Goal: Task Accomplishment & Management: Use online tool/utility

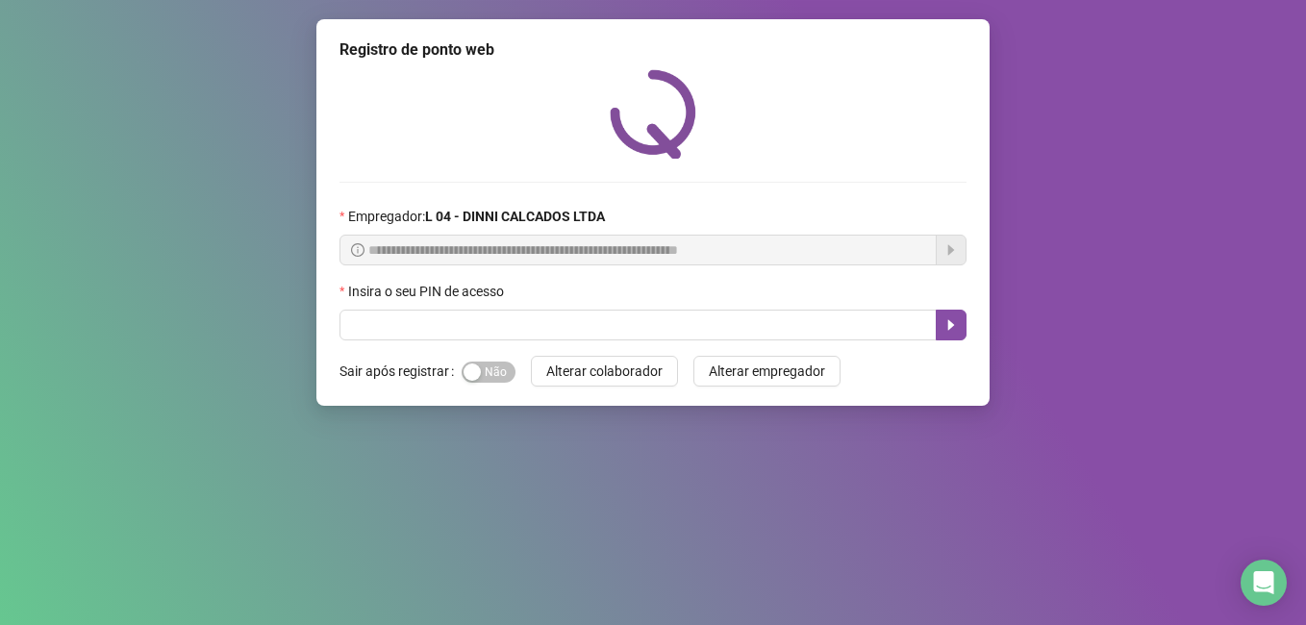
click at [448, 331] on input "text" at bounding box center [637, 325] width 597 height 31
type input "*****"
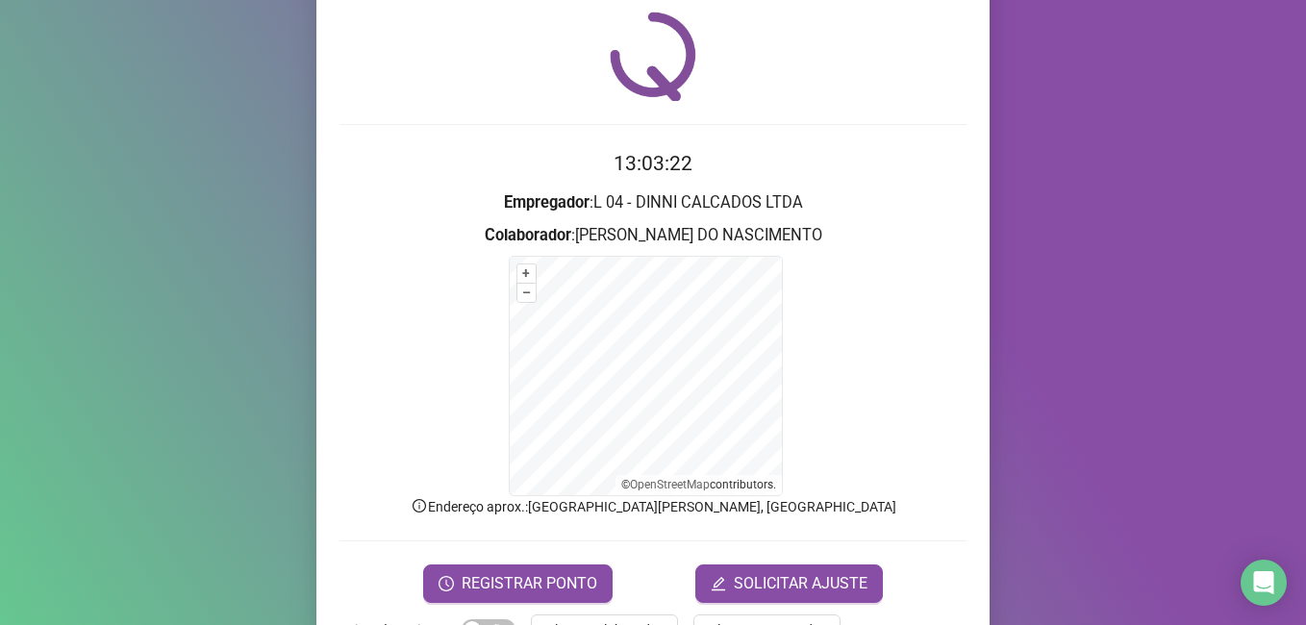
scroll to position [120, 0]
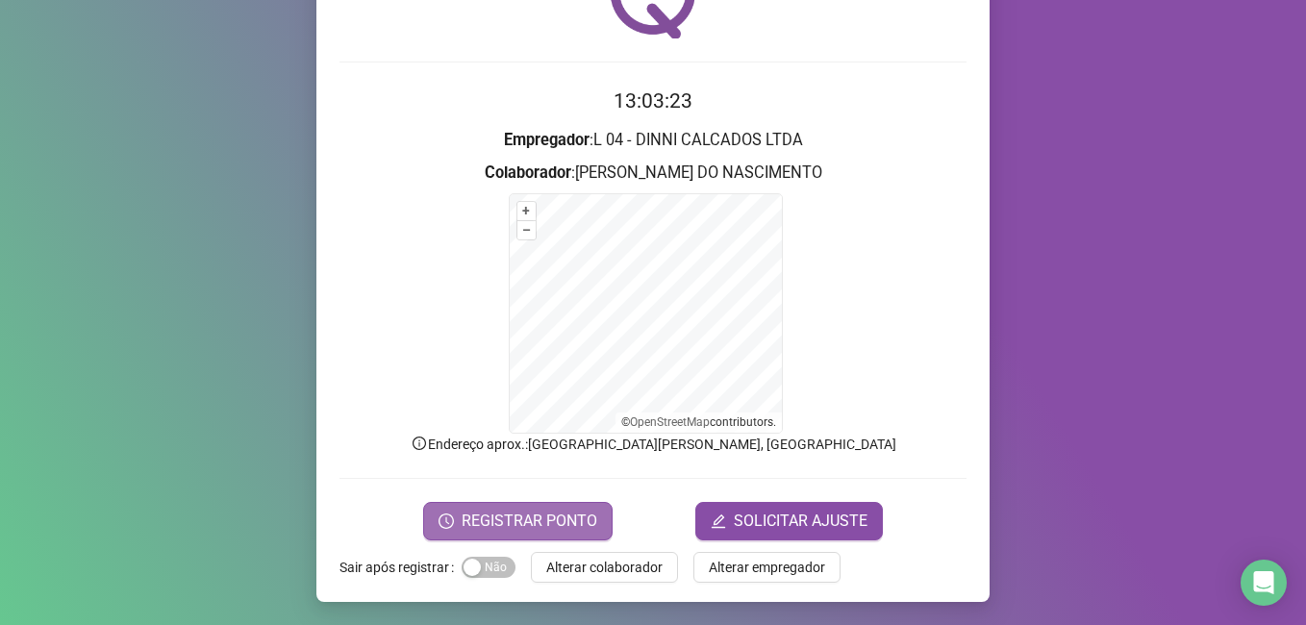
click at [493, 516] on span "REGISTRAR PONTO" at bounding box center [530, 521] width 136 height 23
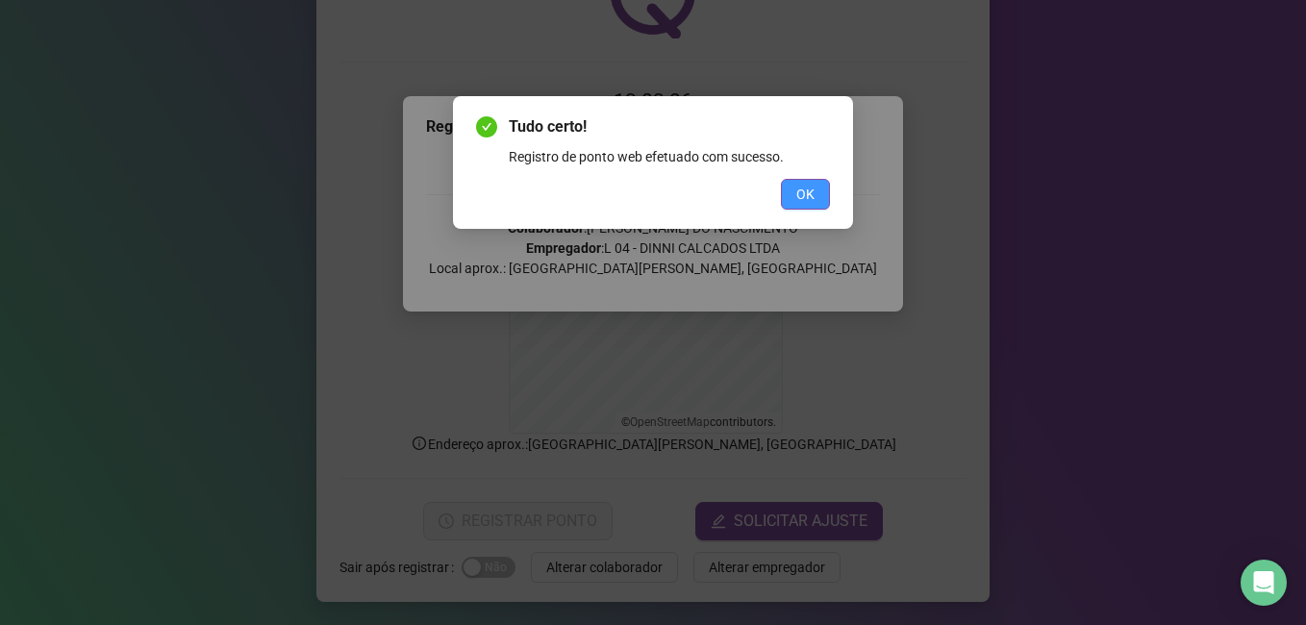
click at [807, 201] on span "OK" at bounding box center [805, 194] width 18 height 21
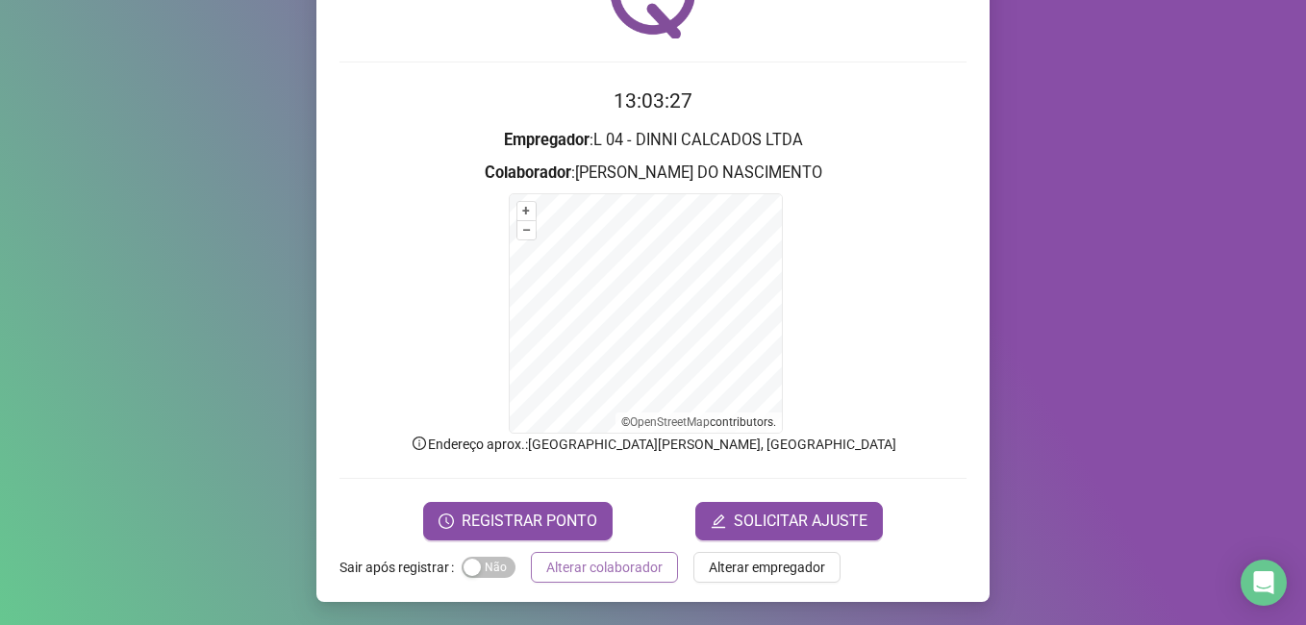
click at [576, 575] on span "Alterar colaborador" at bounding box center [604, 567] width 116 height 21
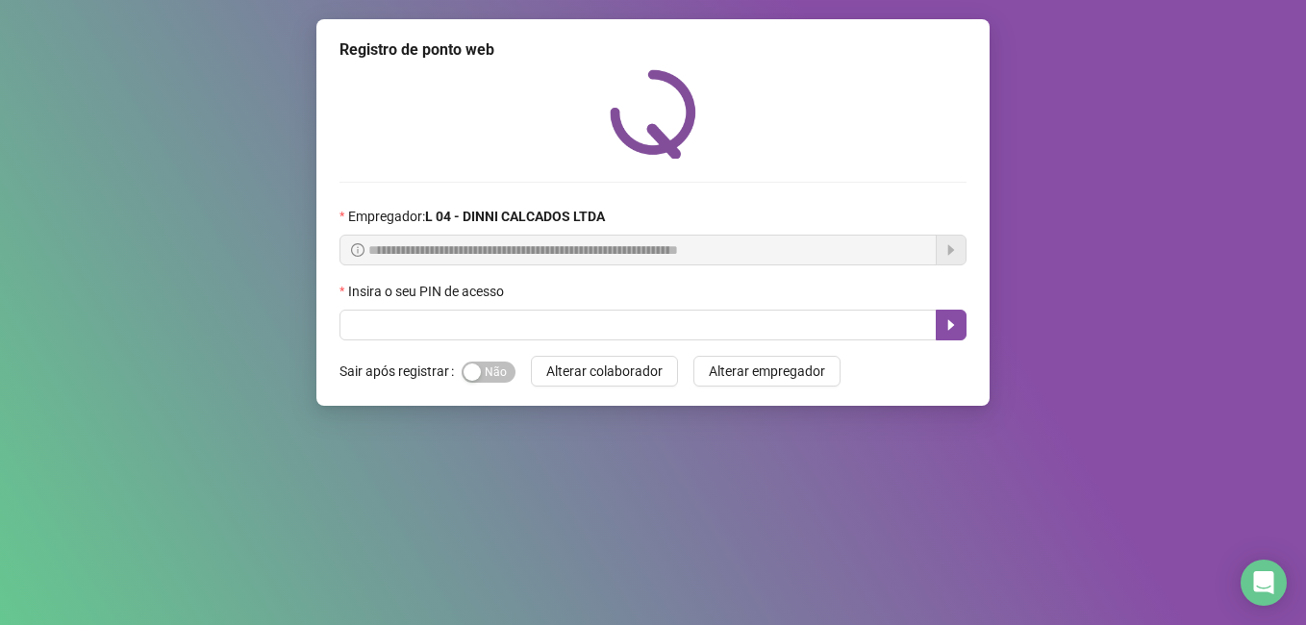
scroll to position [0, 0]
click at [371, 328] on input "text" at bounding box center [637, 325] width 597 height 31
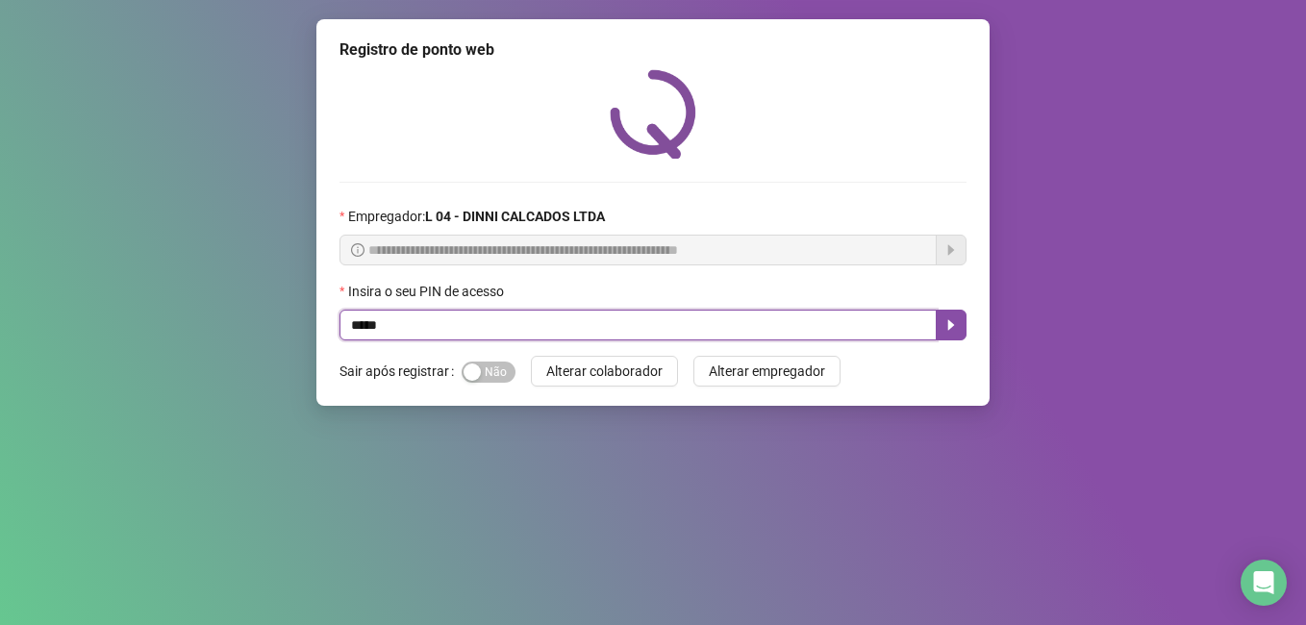
type input "*****"
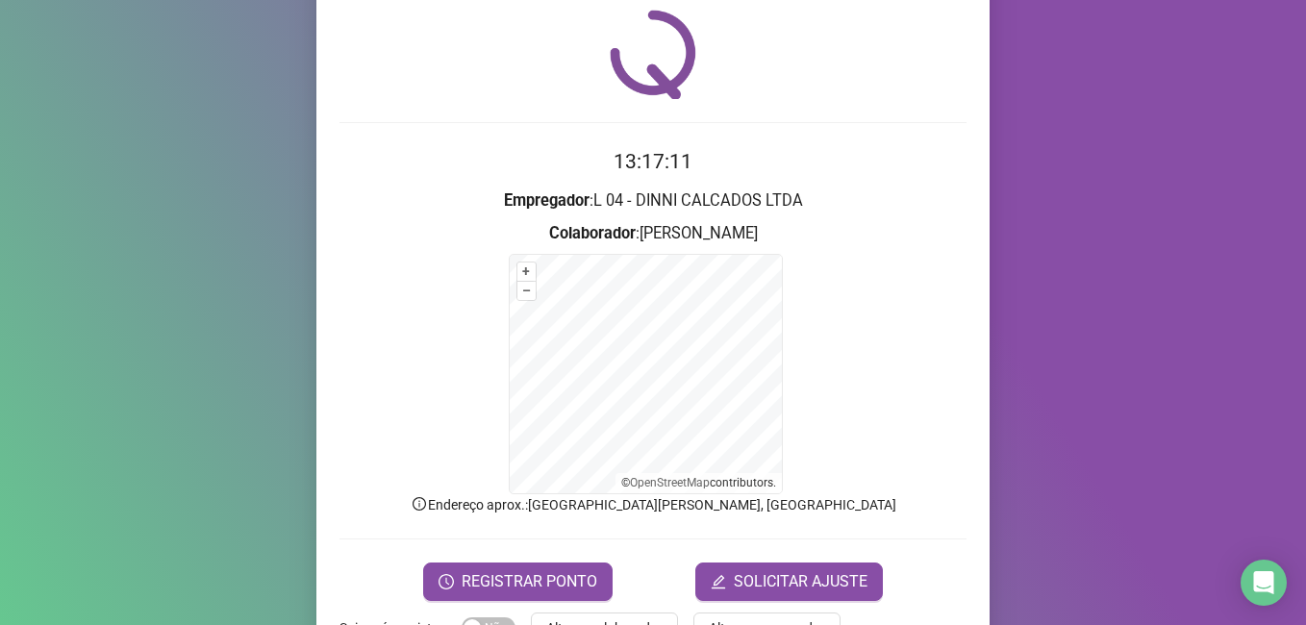
scroll to position [120, 0]
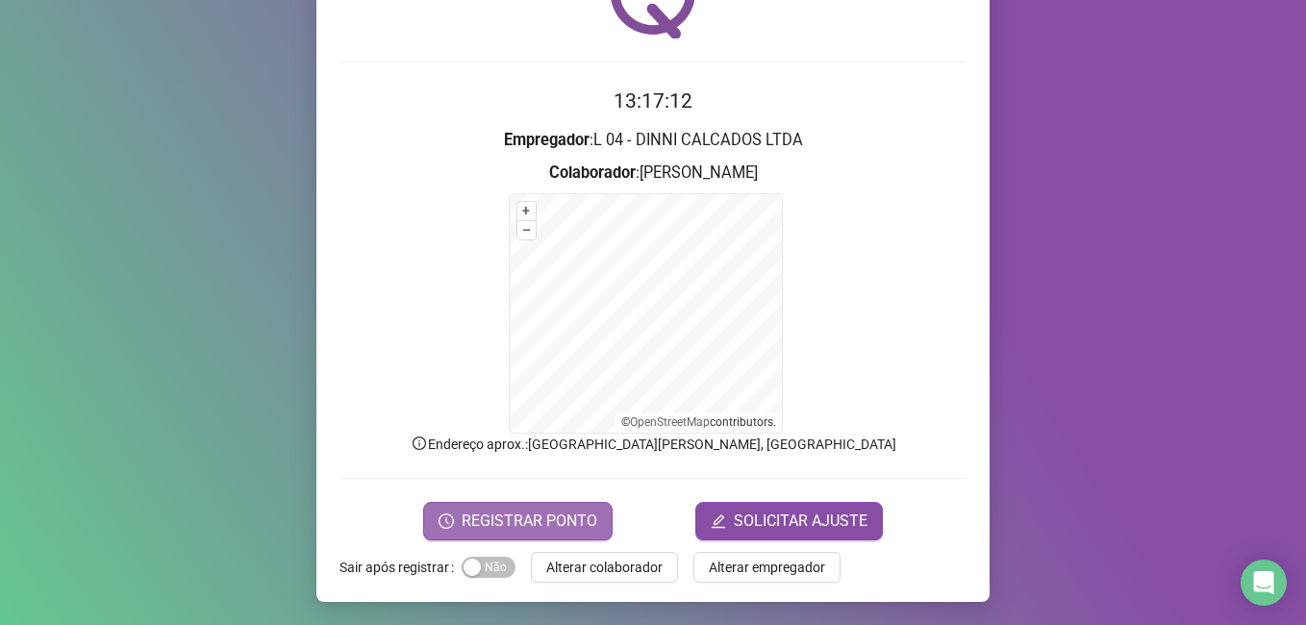
click at [509, 522] on span "REGISTRAR PONTO" at bounding box center [530, 521] width 136 height 23
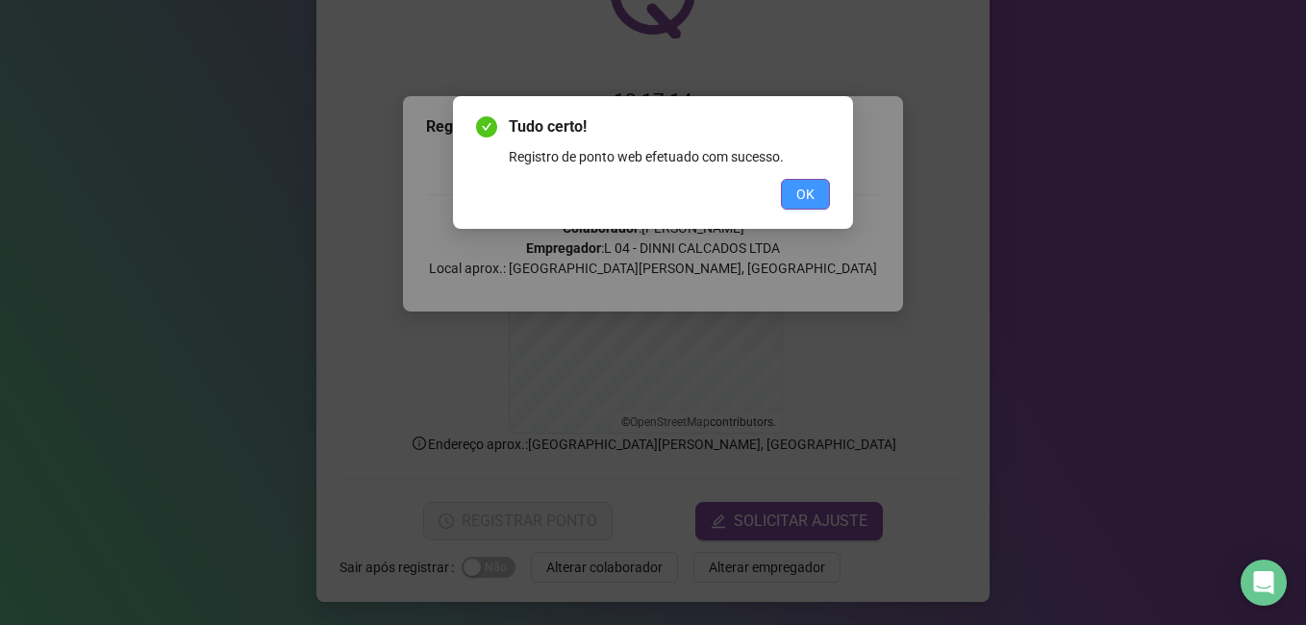
click at [814, 202] on span "OK" at bounding box center [805, 194] width 18 height 21
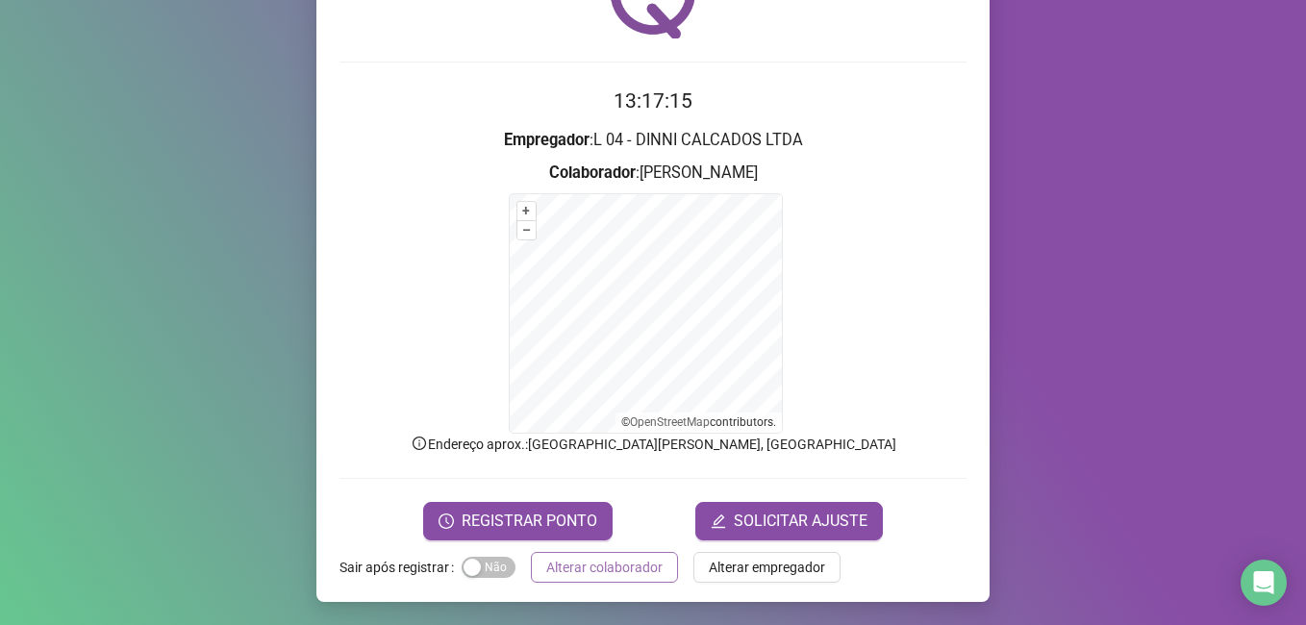
click at [607, 566] on span "Alterar colaborador" at bounding box center [604, 567] width 116 height 21
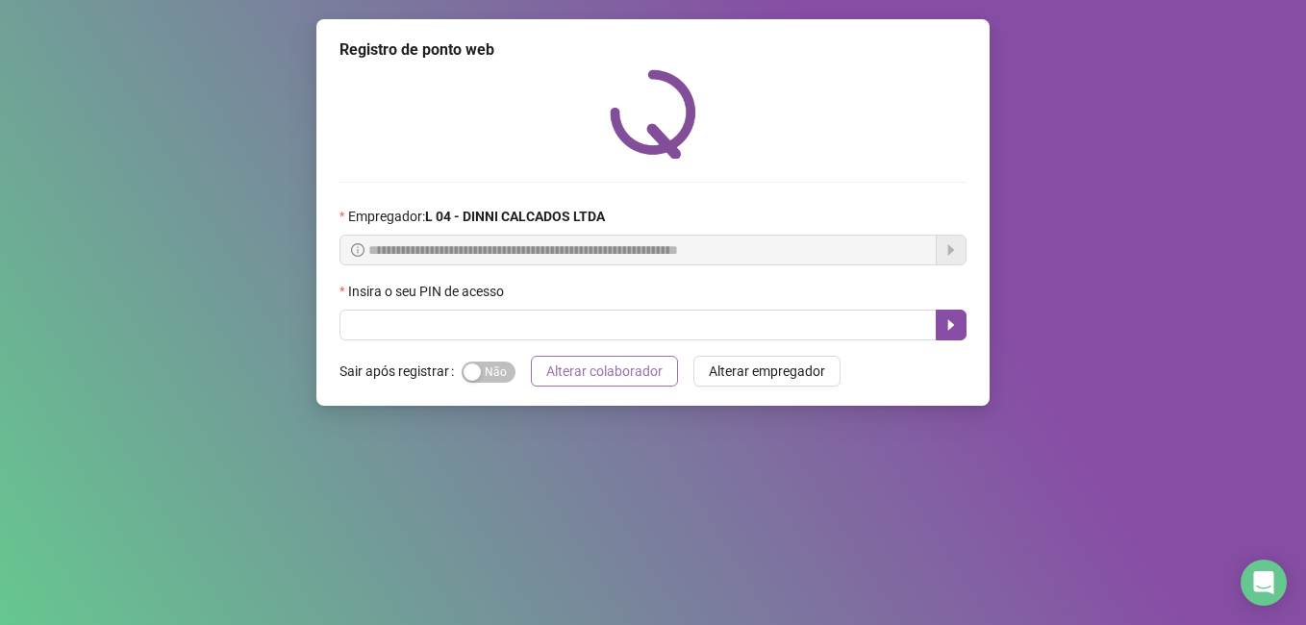
scroll to position [0, 0]
